Goal: Task Accomplishment & Management: Use online tool/utility

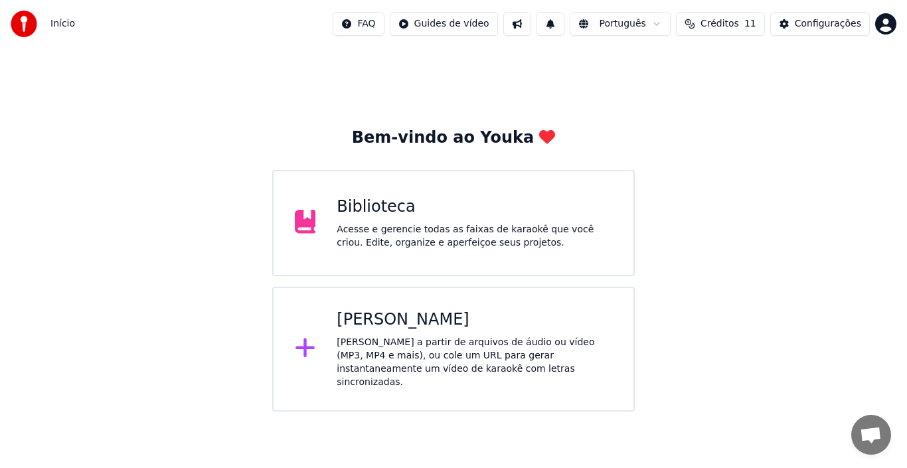
click at [429, 245] on div "Acesse e gerencie todas as faixas de karaokê que você criou. Edite, organize e …" at bounding box center [475, 236] width 276 height 27
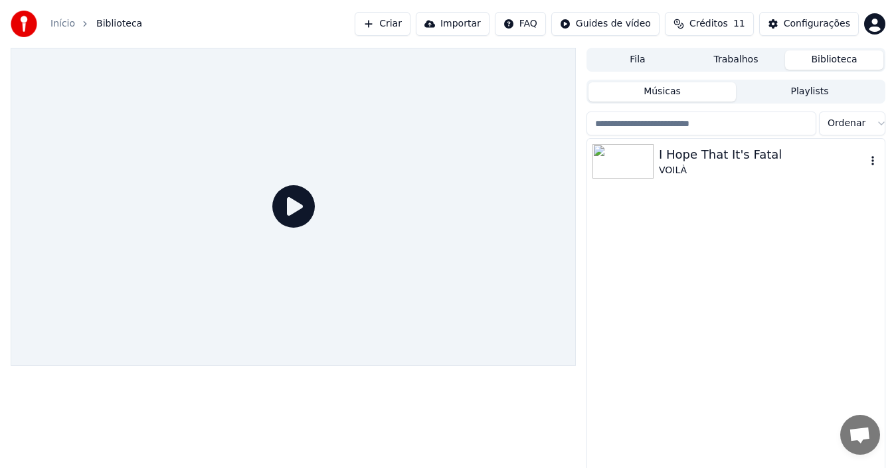
click at [673, 171] on div "VOILÀ" at bounding box center [762, 170] width 207 height 13
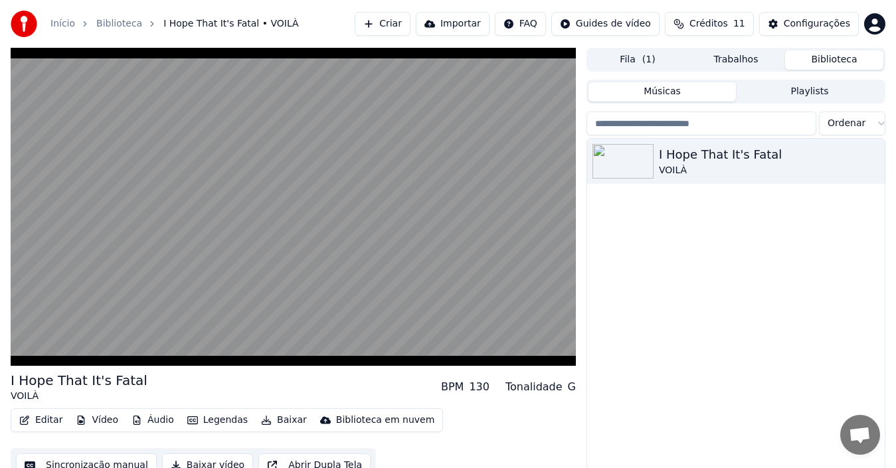
scroll to position [21, 0]
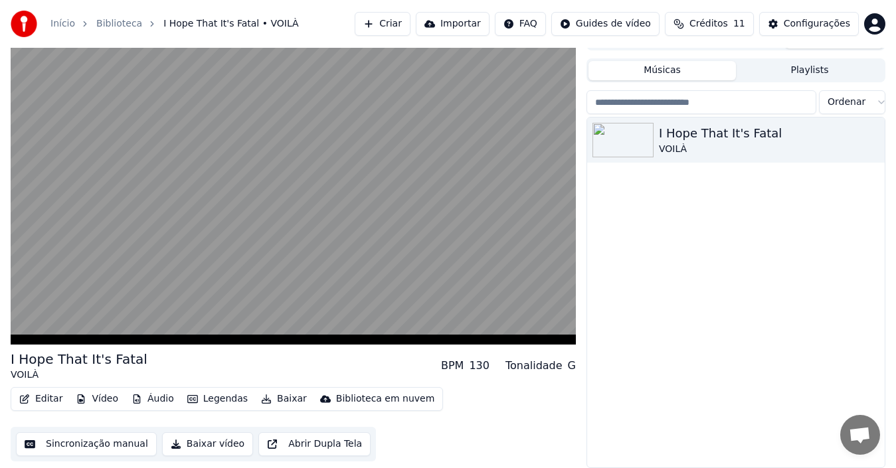
click at [700, 320] on div "I Hope That It's Fatal VOILÀ" at bounding box center [736, 293] width 298 height 350
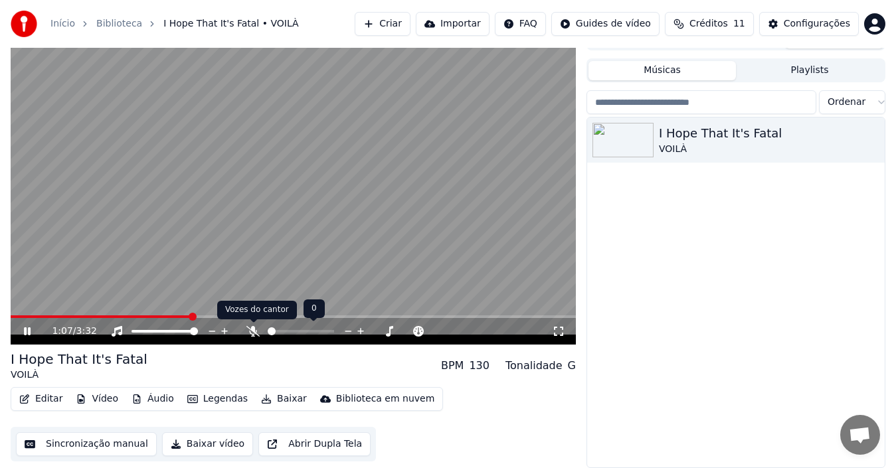
click at [254, 331] on icon at bounding box center [252, 331] width 13 height 11
click at [697, 100] on input "search" at bounding box center [701, 102] width 230 height 24
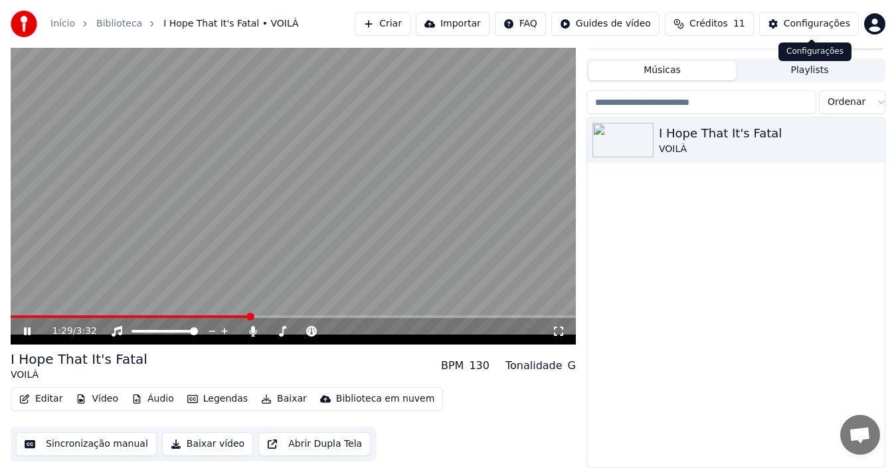
click at [806, 23] on div "Configurações" at bounding box center [817, 23] width 66 height 13
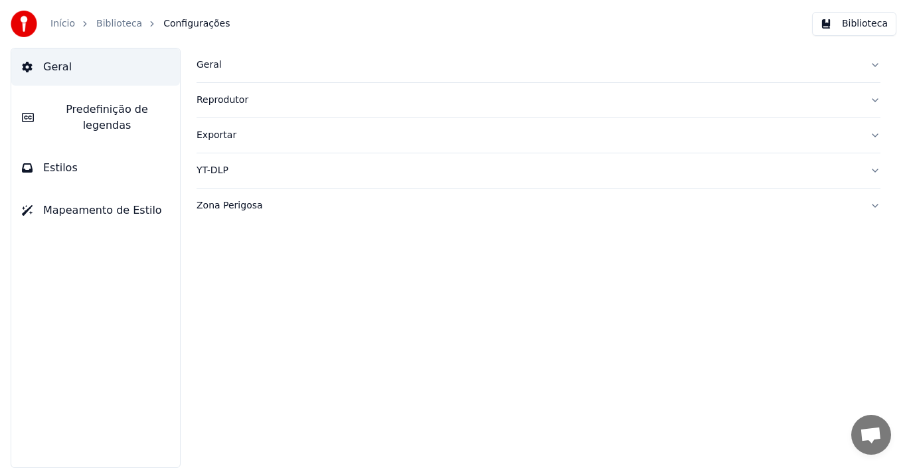
click at [856, 23] on button "Biblioteca" at bounding box center [854, 24] width 84 height 24
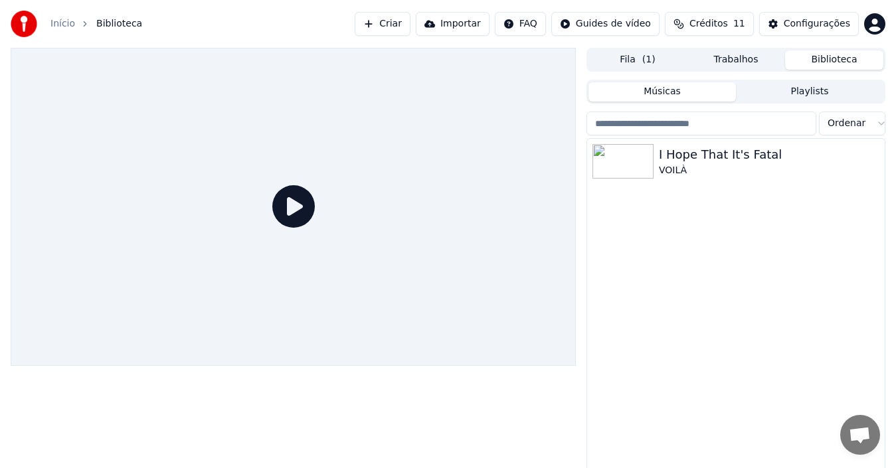
click at [683, 130] on input "search" at bounding box center [701, 124] width 230 height 24
click at [856, 432] on span "Bate-papo aberto" at bounding box center [860, 436] width 22 height 19
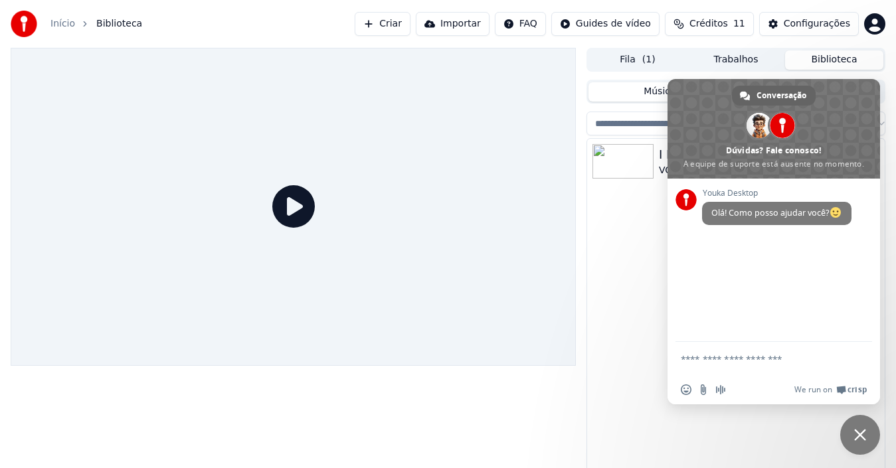
click at [618, 339] on div "I Hope That It's Fatal VOILÀ" at bounding box center [736, 314] width 298 height 350
click at [619, 341] on div "I Hope That It's Fatal VOILÀ" at bounding box center [736, 314] width 298 height 350
click at [861, 442] on span "Bate-papo" at bounding box center [860, 435] width 40 height 40
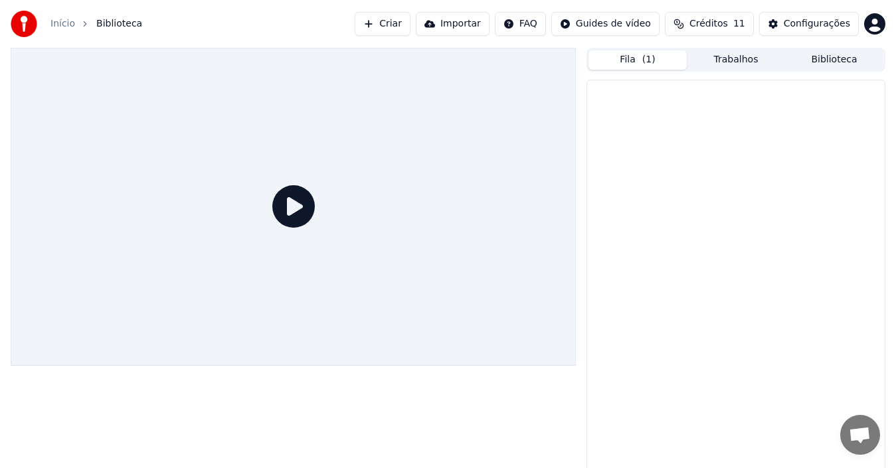
click at [628, 64] on button "Fila ( 1 )" at bounding box center [637, 59] width 98 height 19
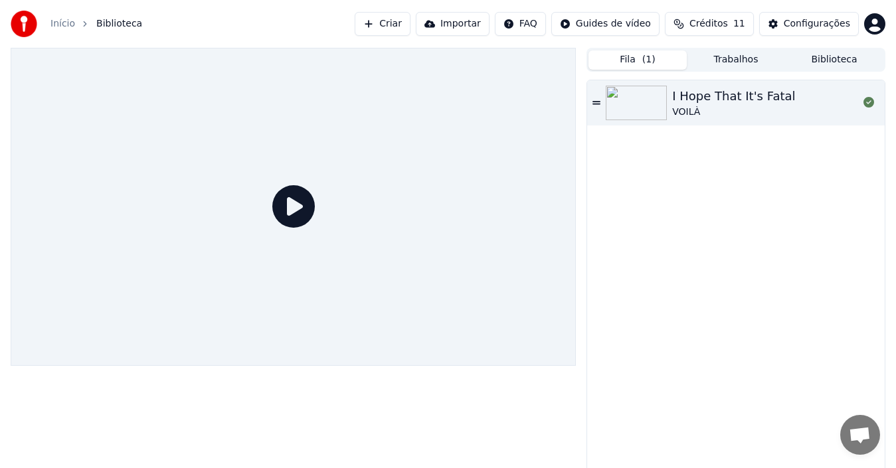
click at [410, 27] on button "Criar" at bounding box center [383, 24] width 56 height 24
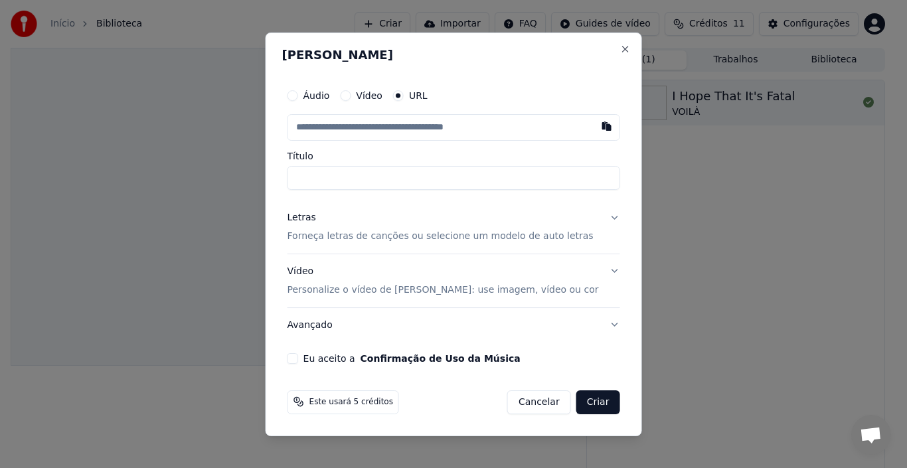
click at [596, 215] on button "Letras Forneça letras de canções ou selecione um modelo de auto letras" at bounding box center [454, 227] width 333 height 53
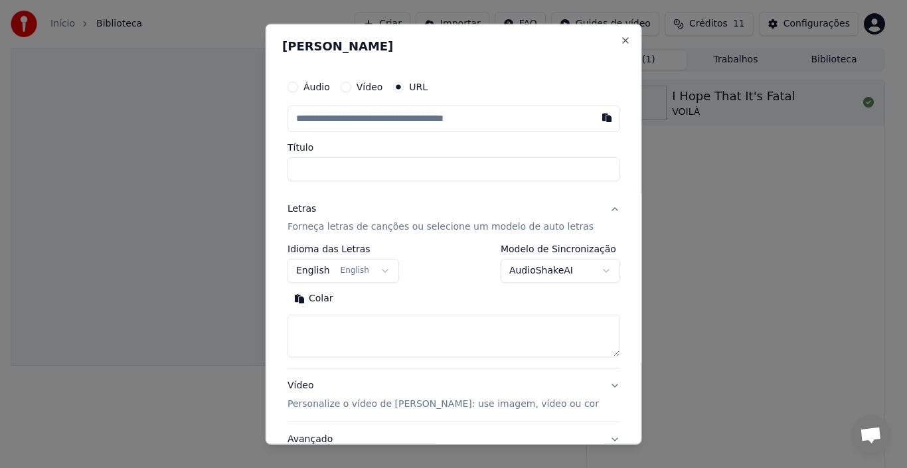
click at [394, 274] on button "English English" at bounding box center [344, 271] width 112 height 24
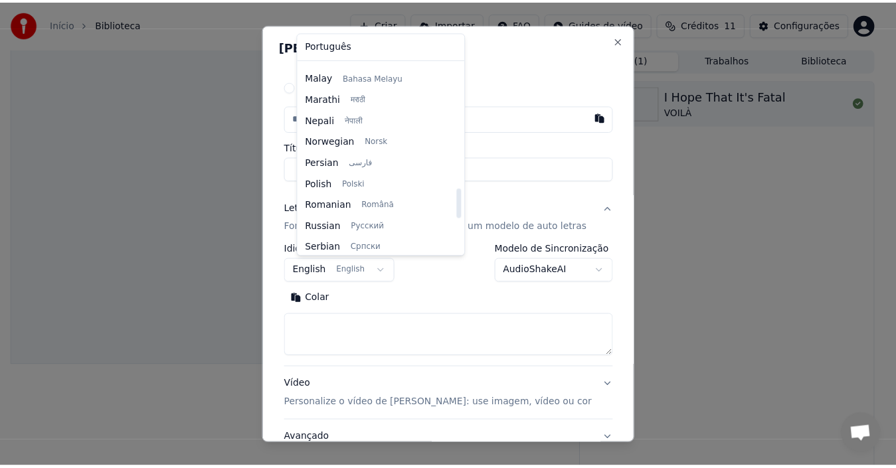
scroll to position [754, 0]
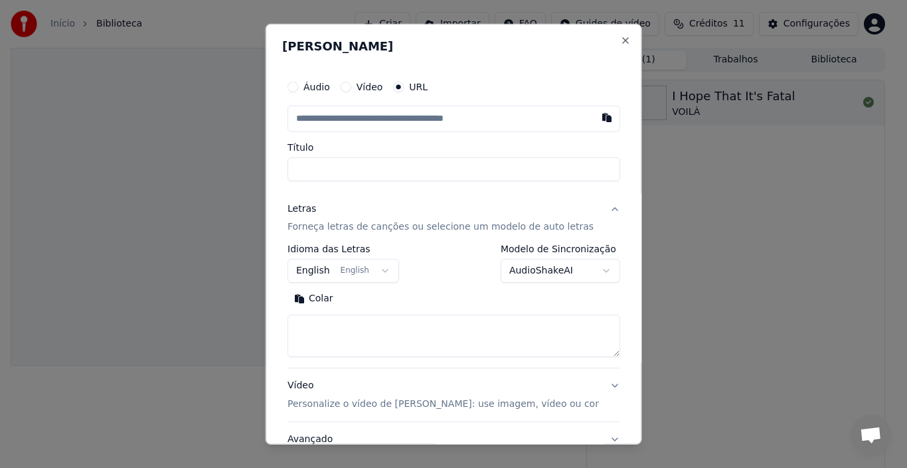
click at [590, 191] on body "**********" at bounding box center [448, 234] width 896 height 468
click at [620, 41] on button "Close" at bounding box center [625, 40] width 11 height 11
select select
